Goal: Check status: Check status

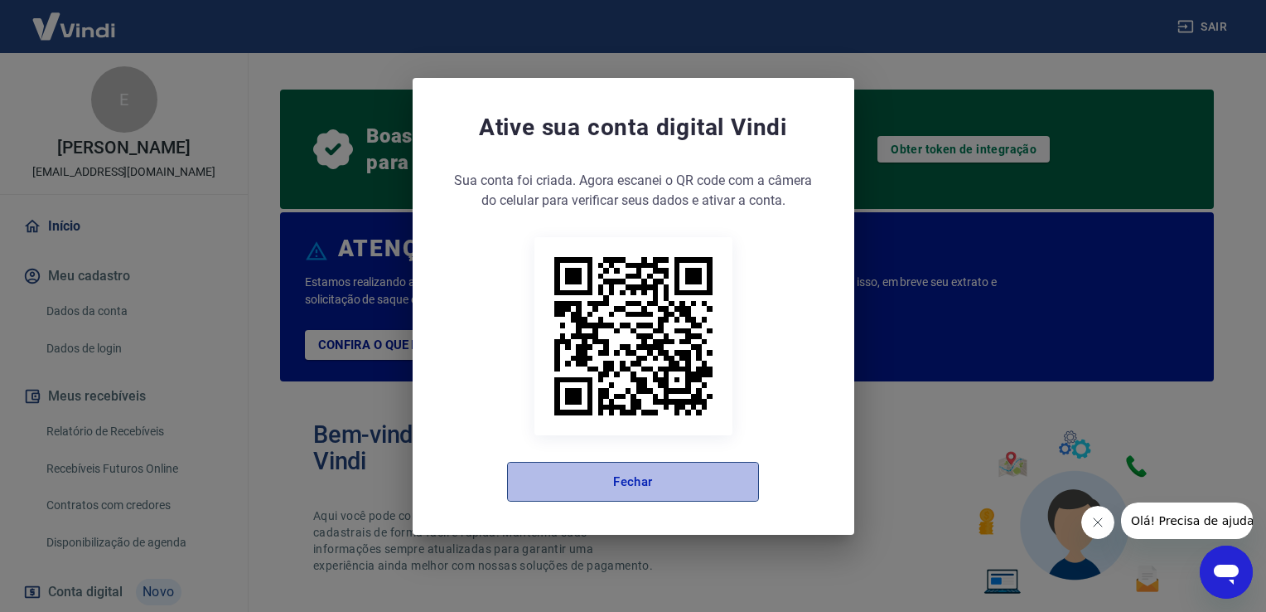
click at [645, 484] on button "Fechar" at bounding box center [633, 482] width 252 height 40
click at [632, 483] on button "Fechar" at bounding box center [633, 482] width 252 height 40
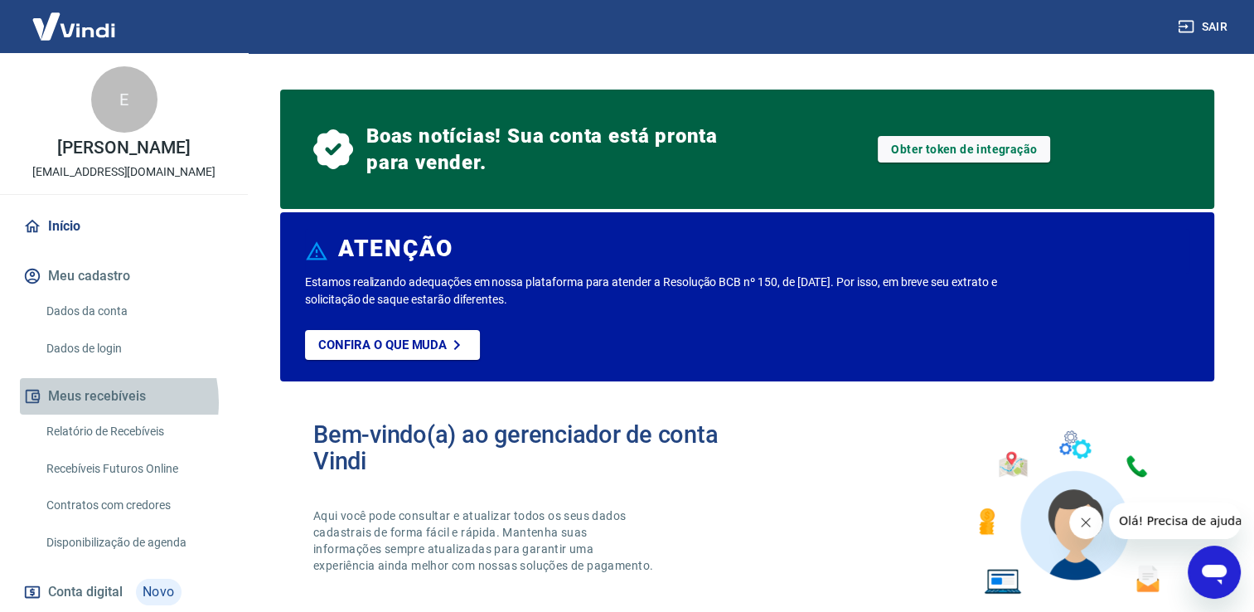
click at [93, 414] on button "Meus recebíveis" at bounding box center [124, 396] width 208 height 36
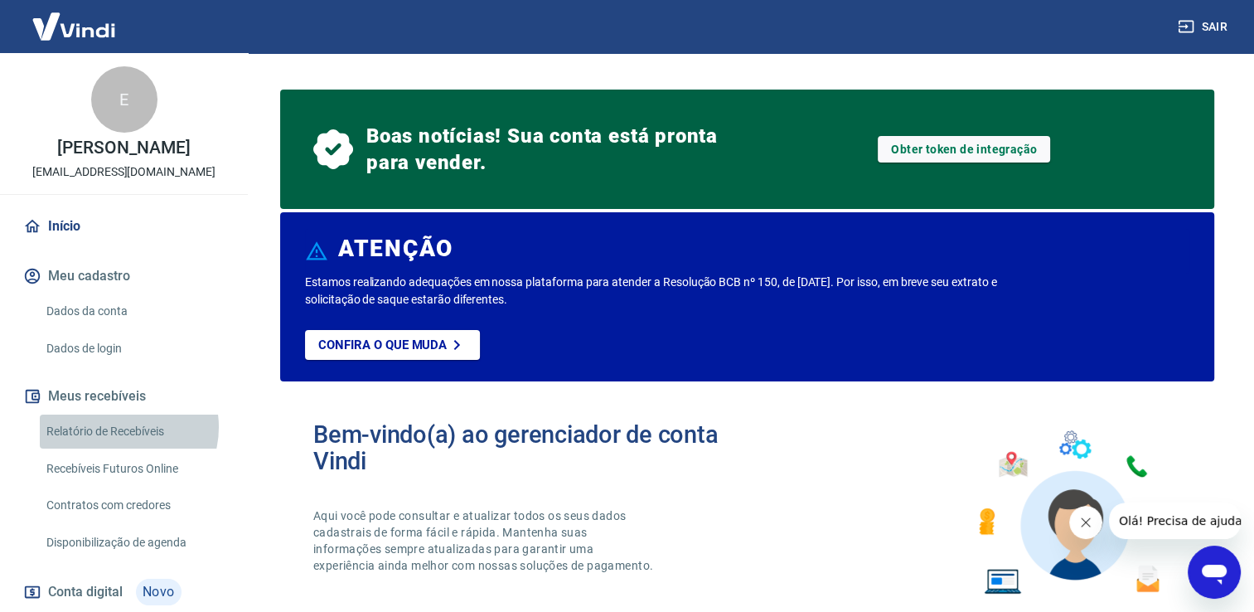
click at [119, 444] on link "Relatório de Recebíveis" at bounding box center [134, 431] width 188 height 34
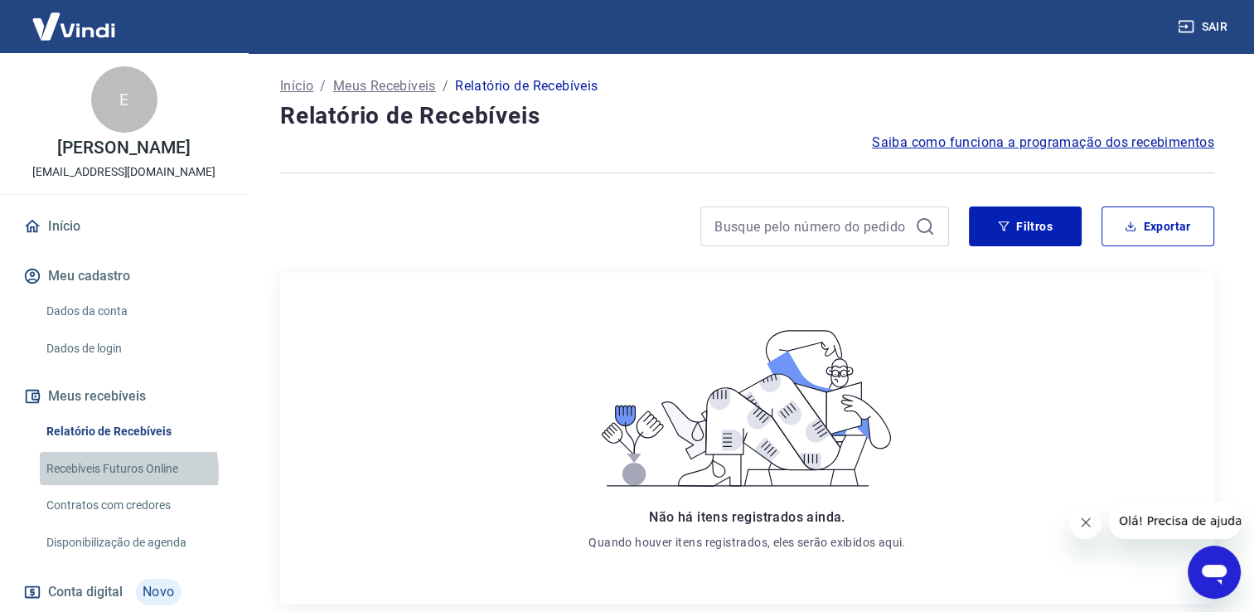
click at [109, 486] on link "Recebíveis Futuros Online" at bounding box center [134, 469] width 188 height 34
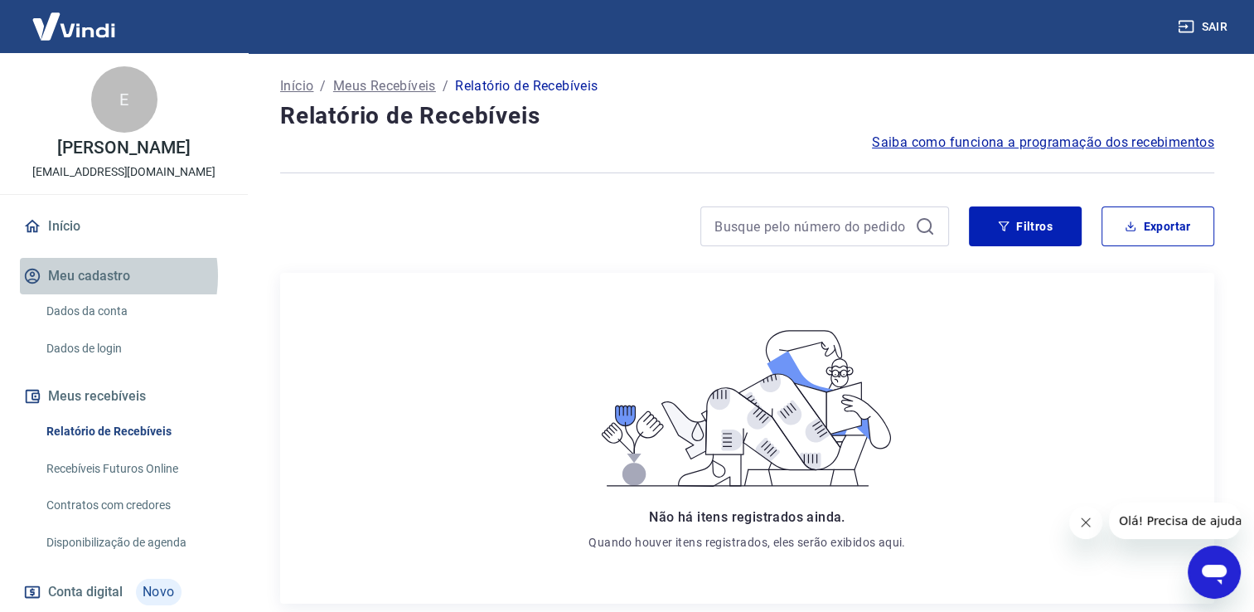
click at [90, 293] on button "Meu cadastro" at bounding box center [124, 276] width 208 height 36
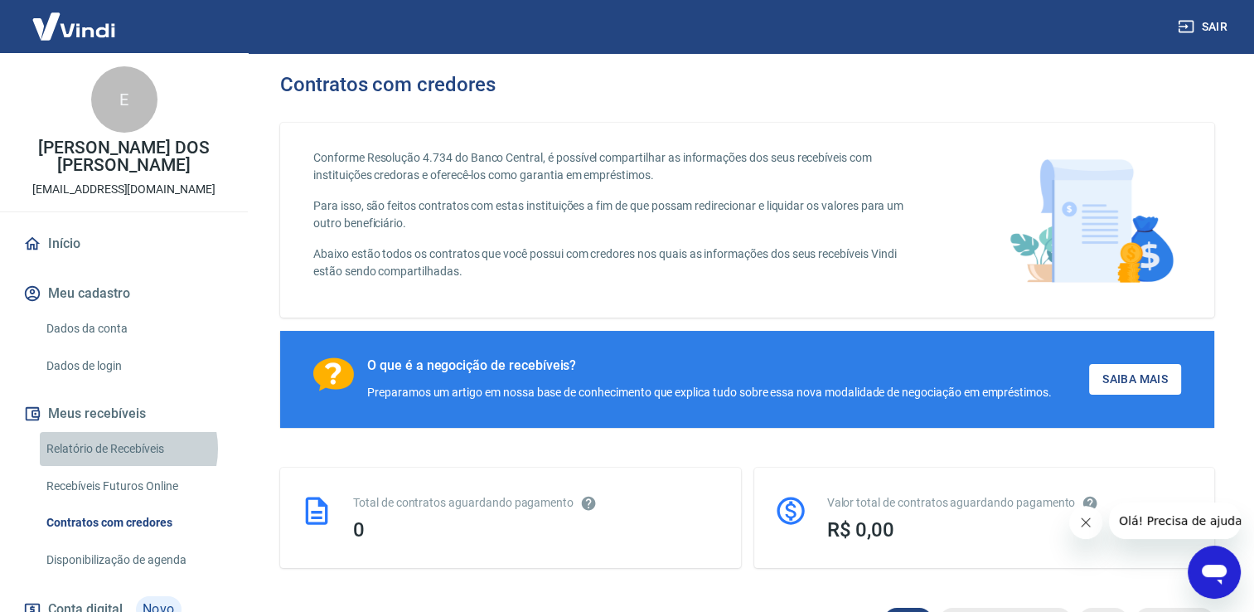
click at [126, 448] on link "Relatório de Recebíveis" at bounding box center [134, 449] width 188 height 34
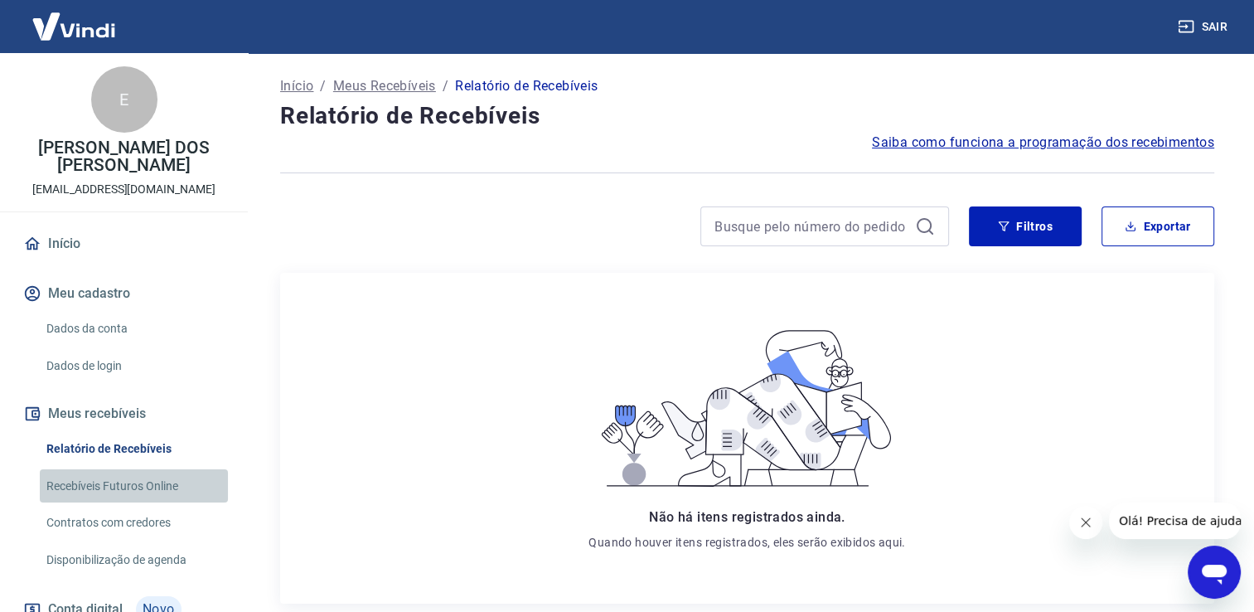
click at [138, 480] on link "Recebíveis Futuros Online" at bounding box center [134, 486] width 188 height 34
